Goal: Task Accomplishment & Management: Manage account settings

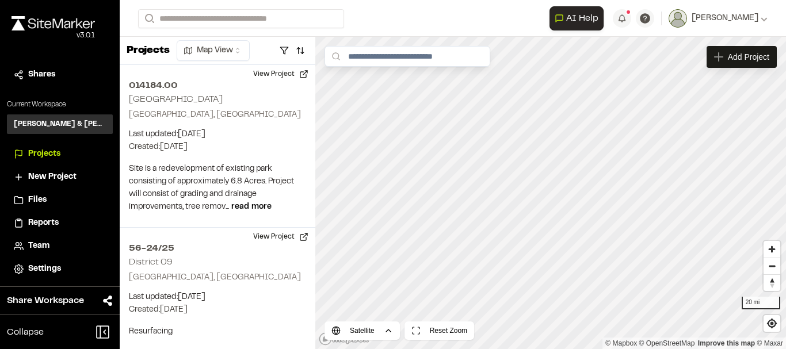
click at [41, 242] on span "Team" at bounding box center [38, 246] width 21 height 13
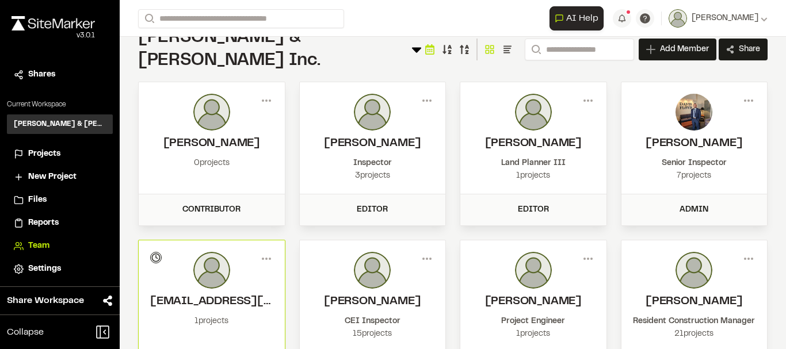
scroll to position [29, 0]
click at [231, 203] on div "Contributor" at bounding box center [212, 209] width 132 height 13
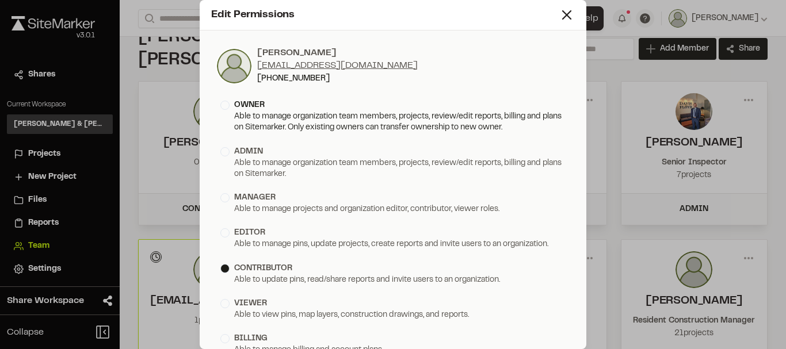
click at [421, 121] on div "Able to manage organization team members, projects, review/edit reports, billin…" at bounding box center [392, 123] width 345 height 22
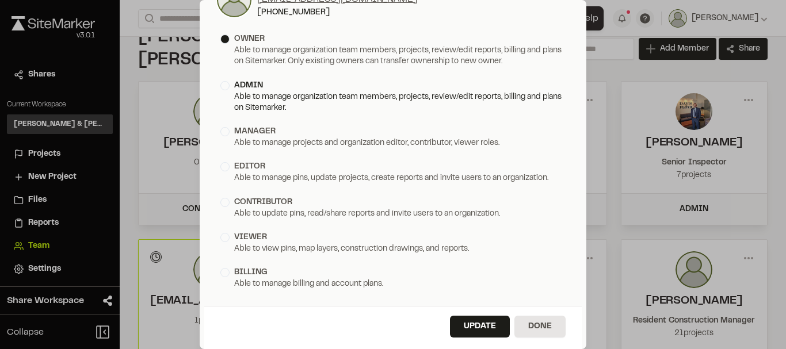
scroll to position [66, 0]
click at [459, 327] on button "Update" at bounding box center [480, 328] width 60 height 22
